Goal: Task Accomplishment & Management: Use online tool/utility

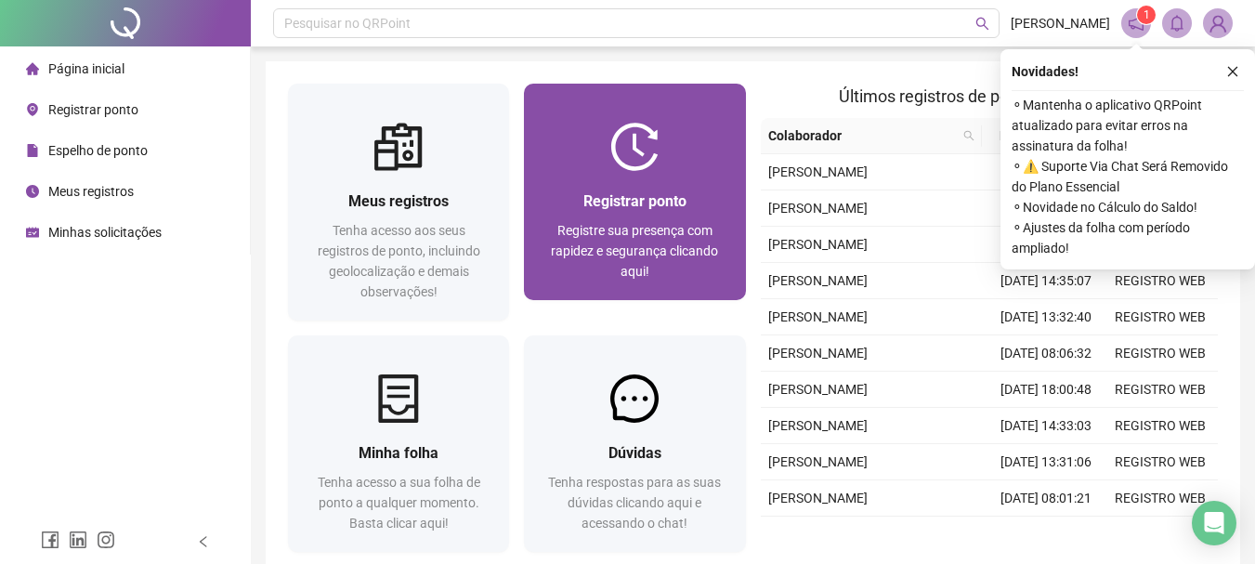
click at [552, 146] on div at bounding box center [634, 147] width 221 height 48
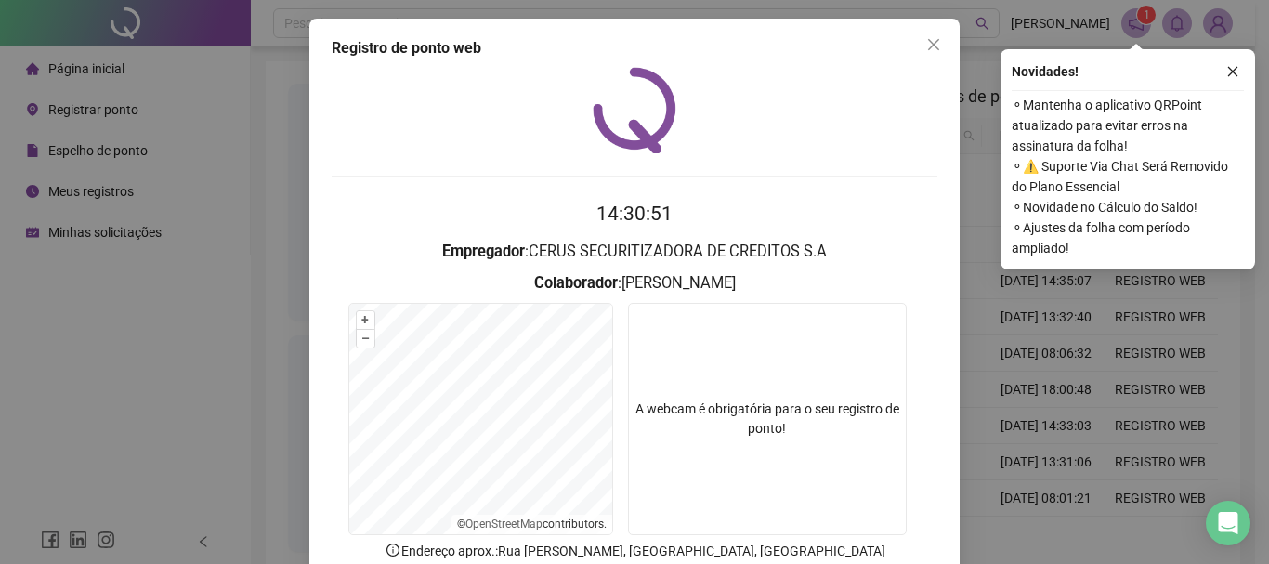
scroll to position [121, 0]
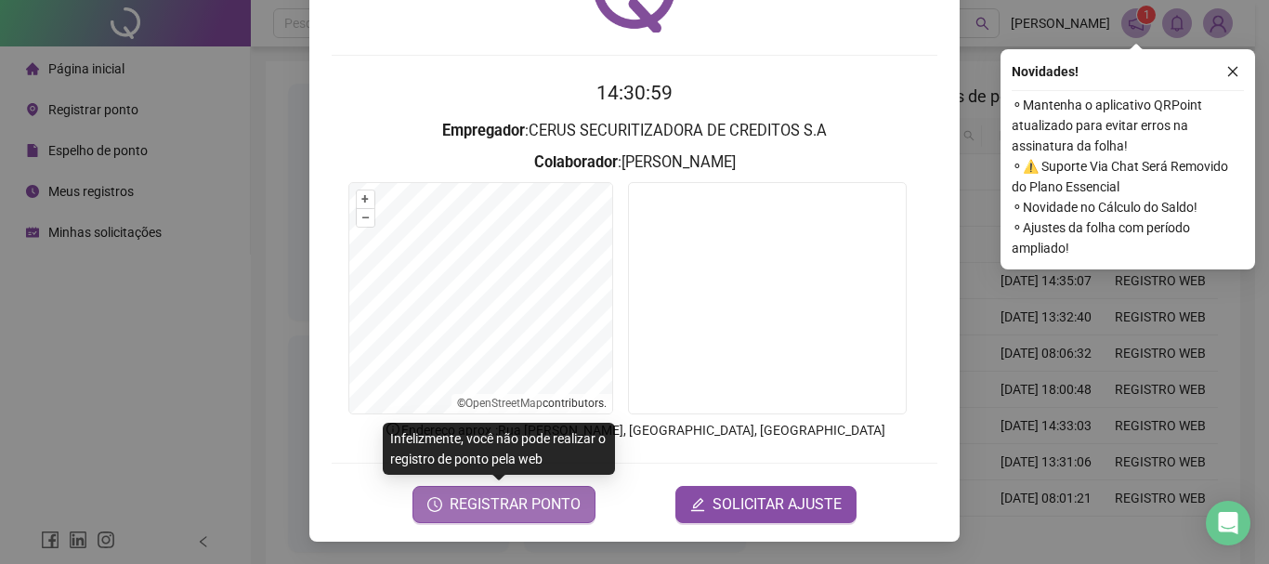
click at [492, 506] on span "REGISTRAR PONTO" at bounding box center [515, 504] width 131 height 22
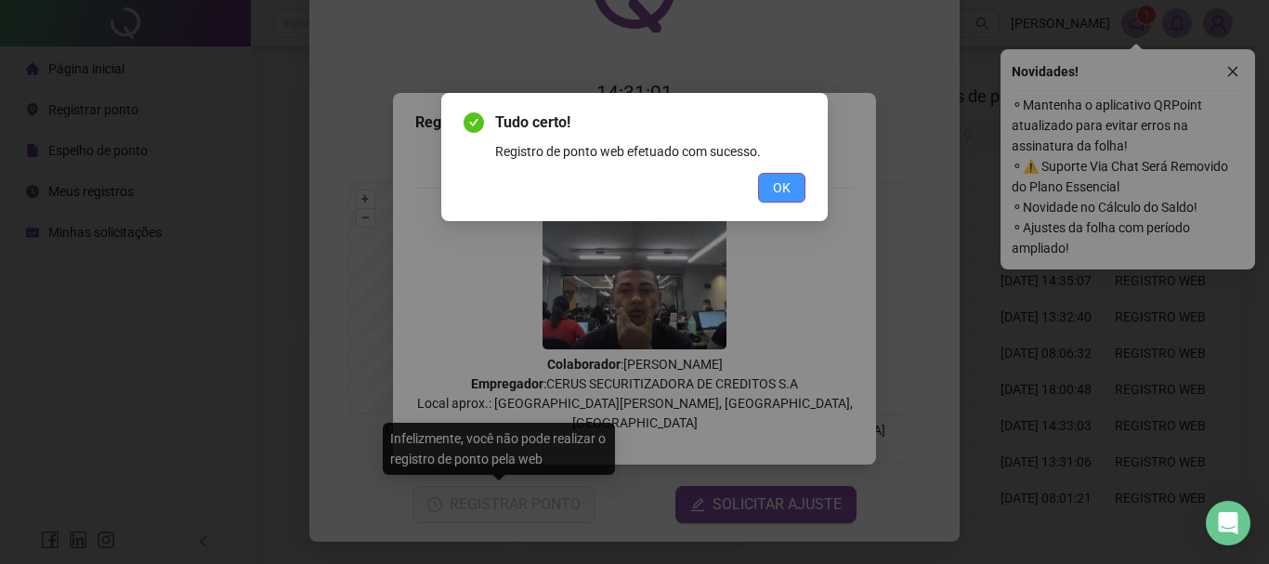
click at [785, 177] on button "OK" at bounding box center [781, 188] width 47 height 30
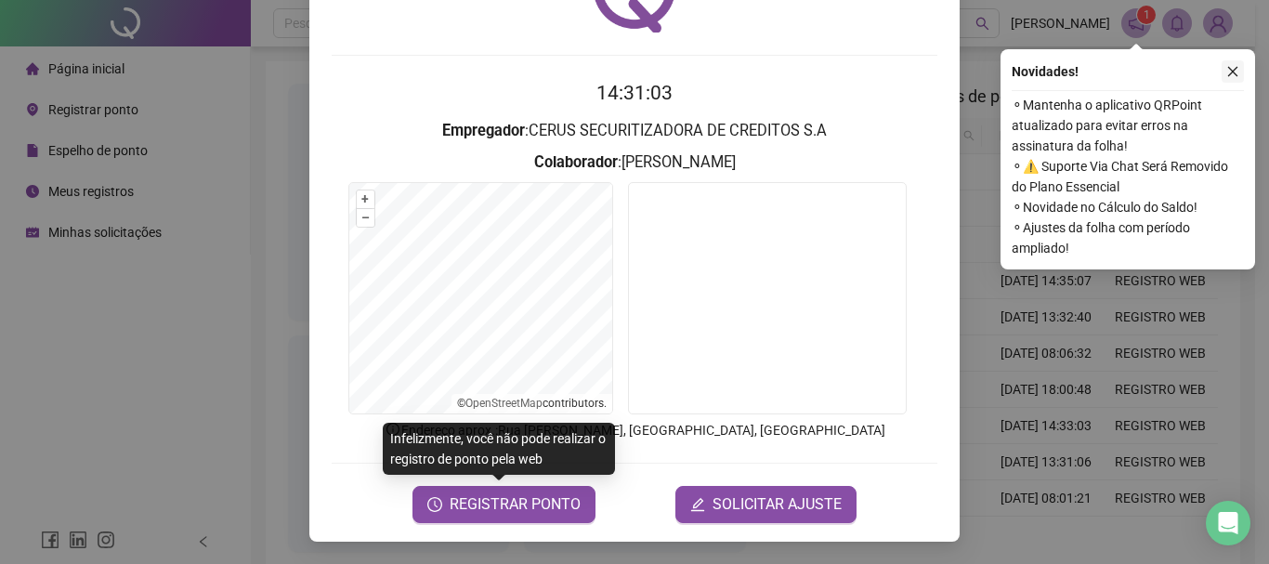
click at [1232, 70] on icon "close" at bounding box center [1232, 71] width 13 height 13
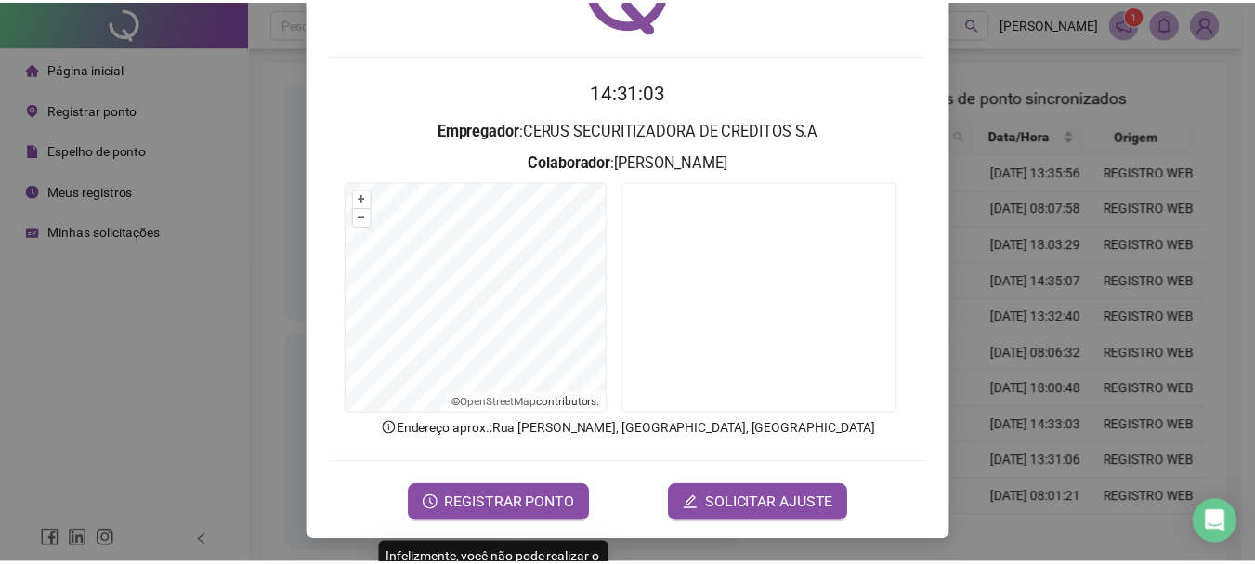
scroll to position [0, 0]
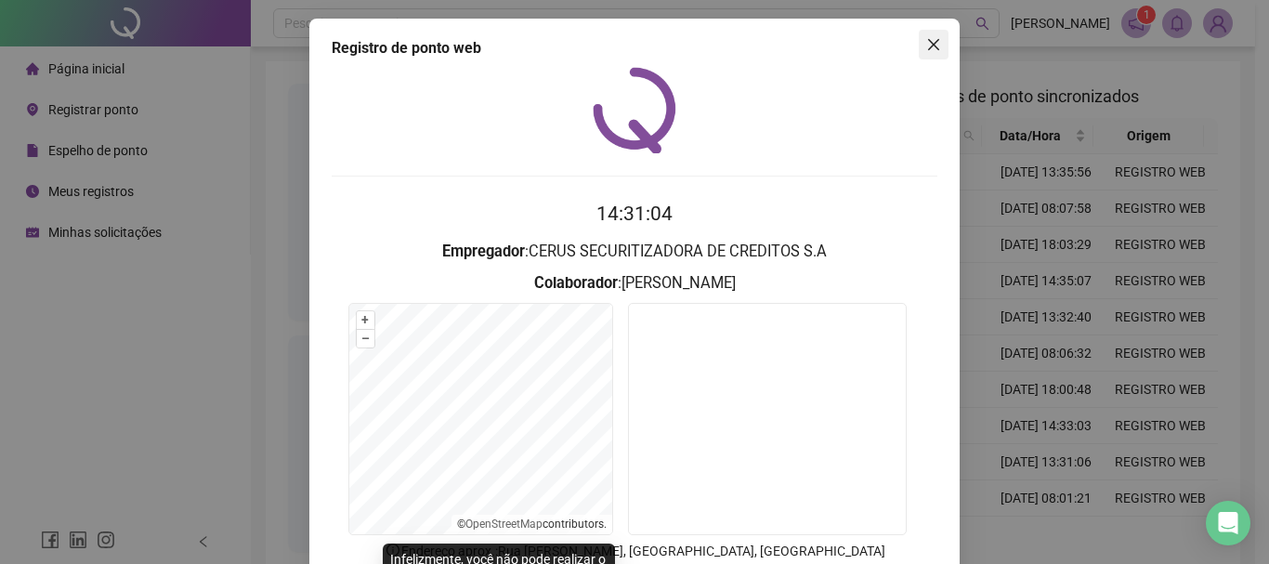
click at [933, 50] on icon "close" at bounding box center [933, 44] width 15 height 15
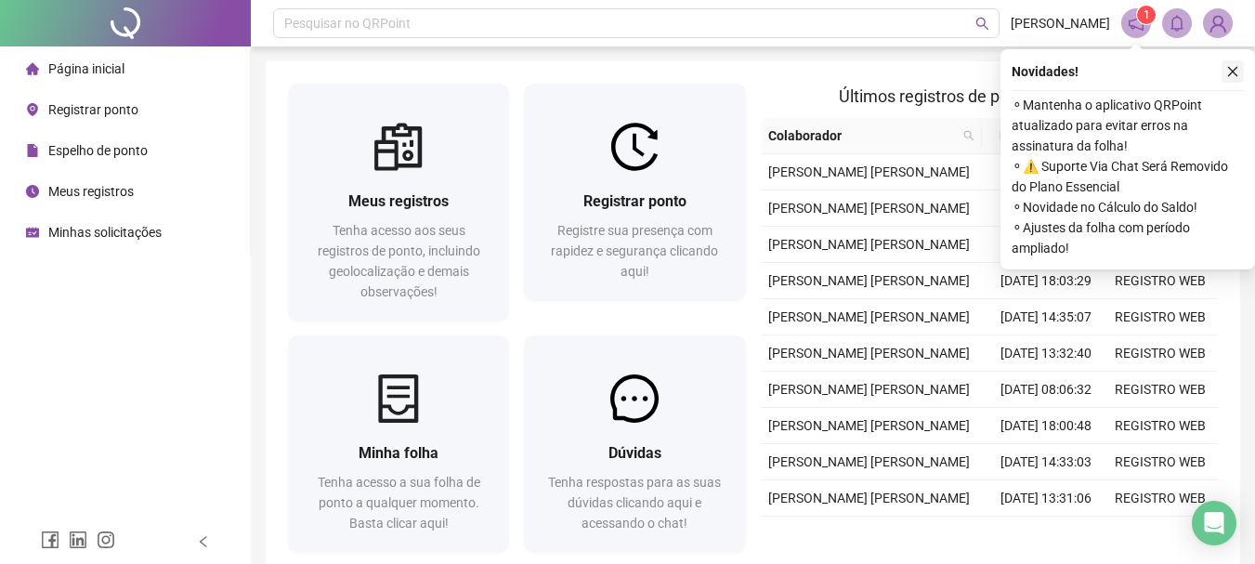
click at [1230, 66] on icon "close" at bounding box center [1232, 71] width 13 height 13
